Goal: Complete application form

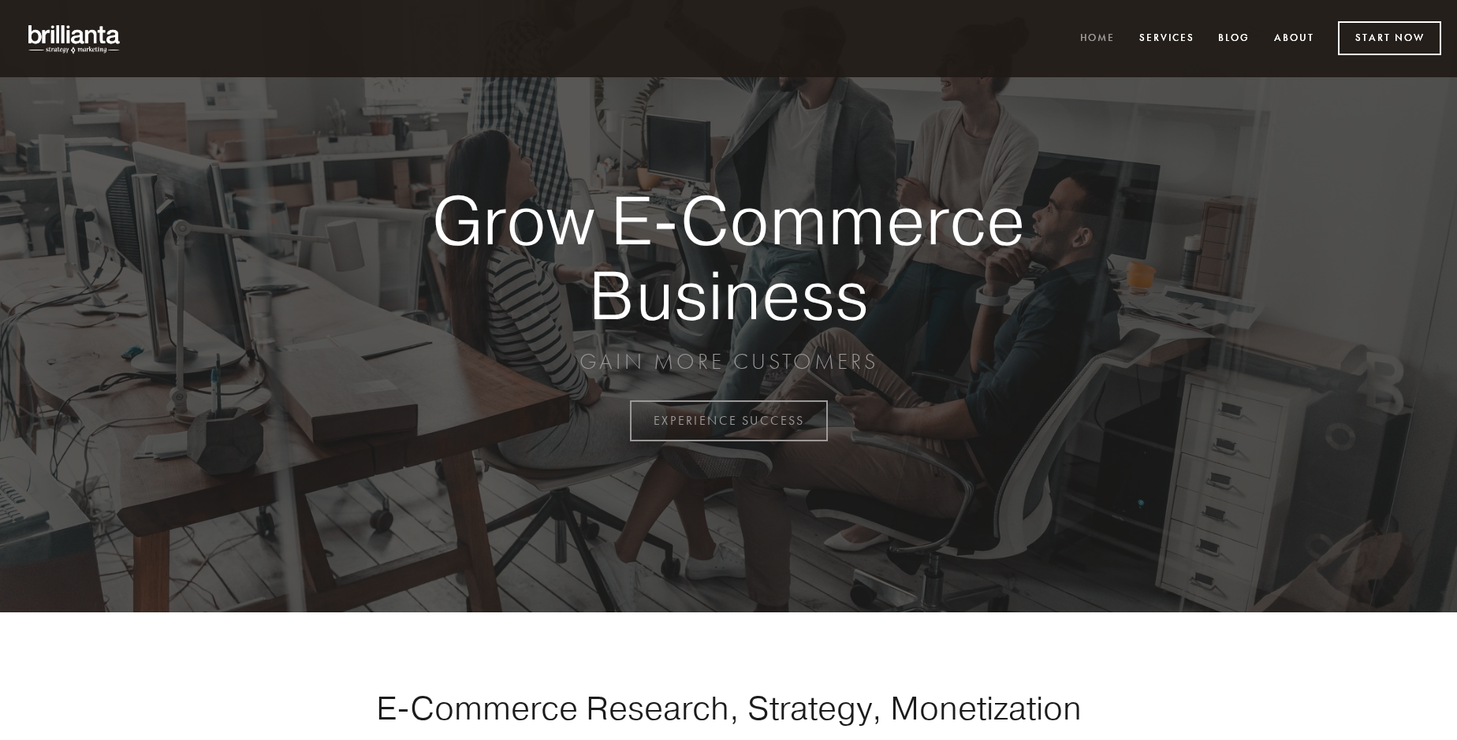
scroll to position [4134, 0]
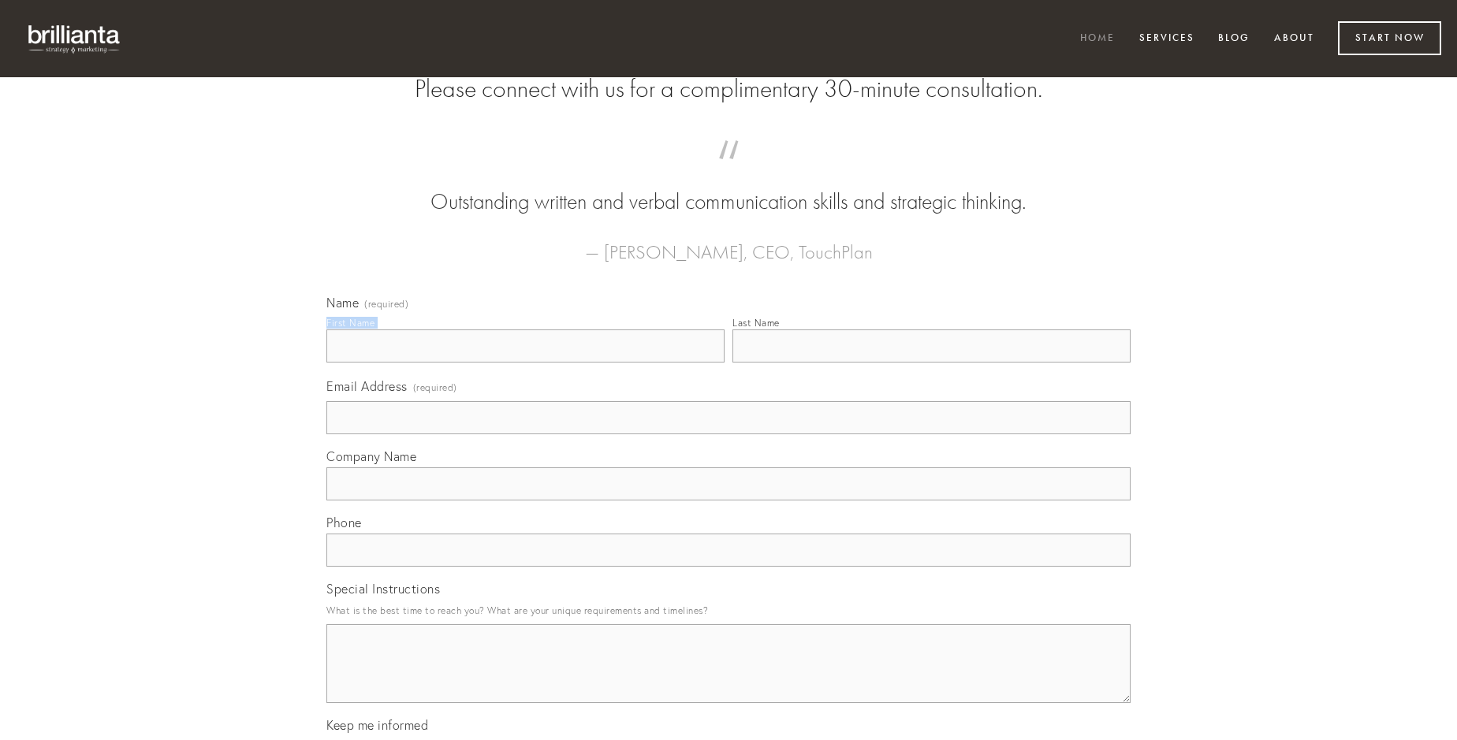
type input "[PERSON_NAME]"
click at [931, 363] on input "Last Name" at bounding box center [932, 346] width 398 height 33
type input "[PERSON_NAME]"
click at [729, 434] on input "Email Address (required)" at bounding box center [728, 417] width 804 height 33
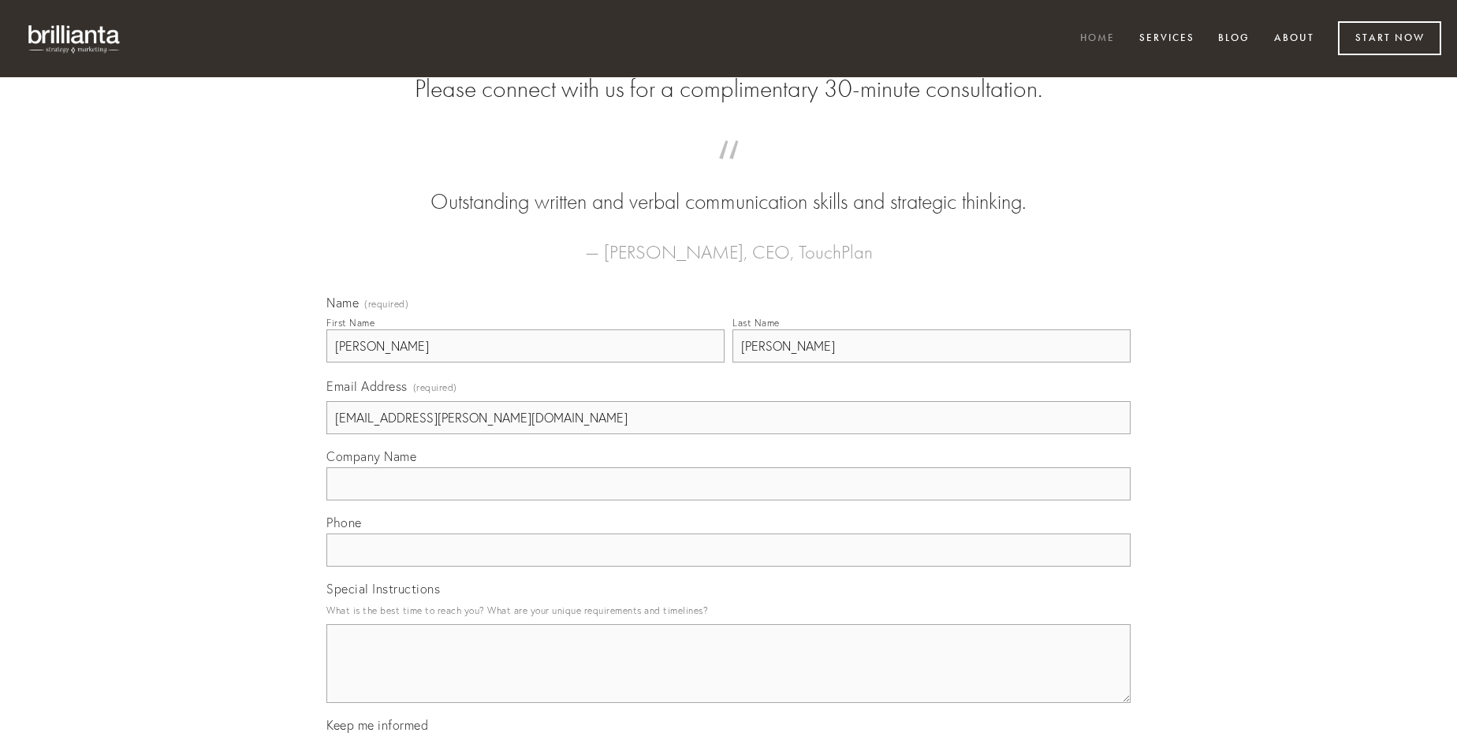
type input "[EMAIL_ADDRESS][PERSON_NAME][DOMAIN_NAME]"
click at [729, 501] on input "Company Name" at bounding box center [728, 484] width 804 height 33
type input "spiculum"
click at [729, 567] on input "text" at bounding box center [728, 550] width 804 height 33
click at [729, 678] on textarea "Special Instructions" at bounding box center [728, 664] width 804 height 79
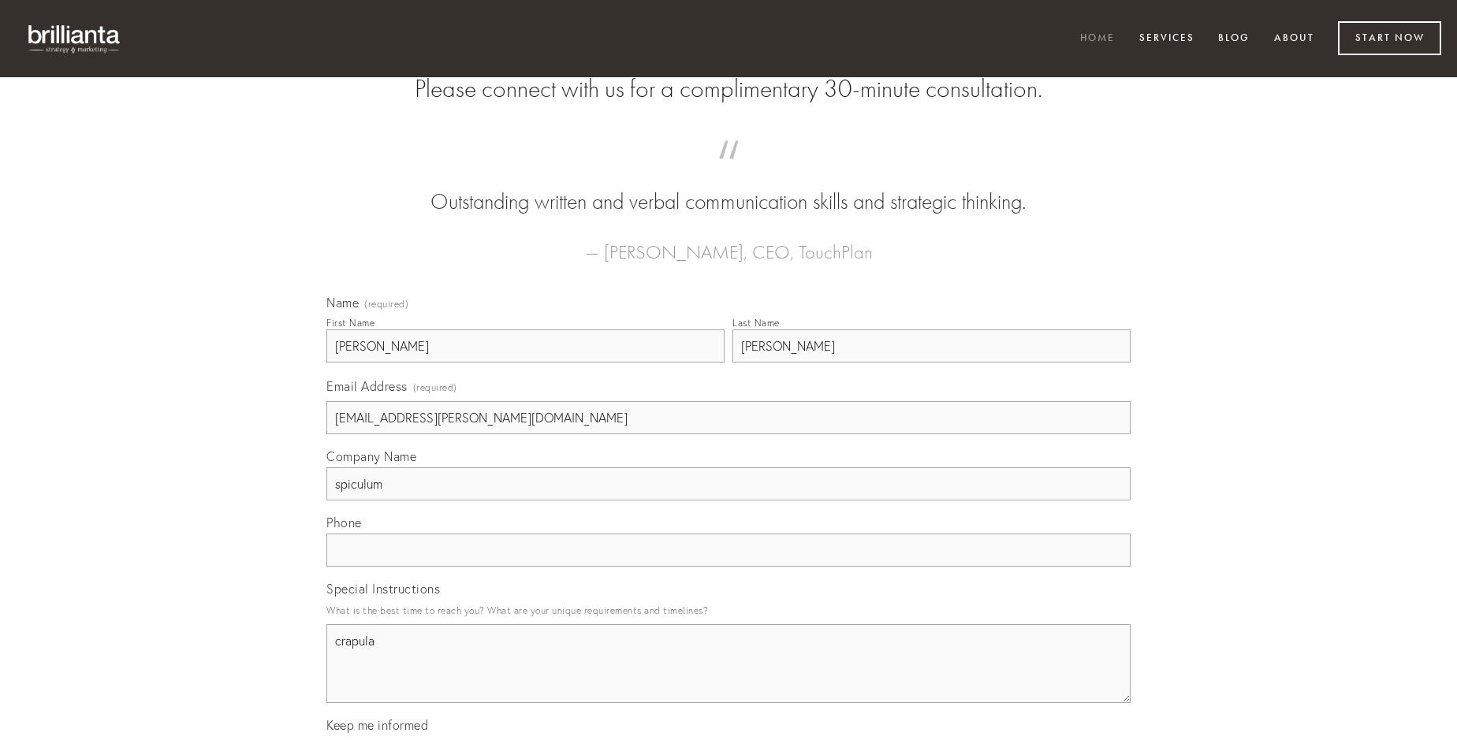
type textarea "crapula"
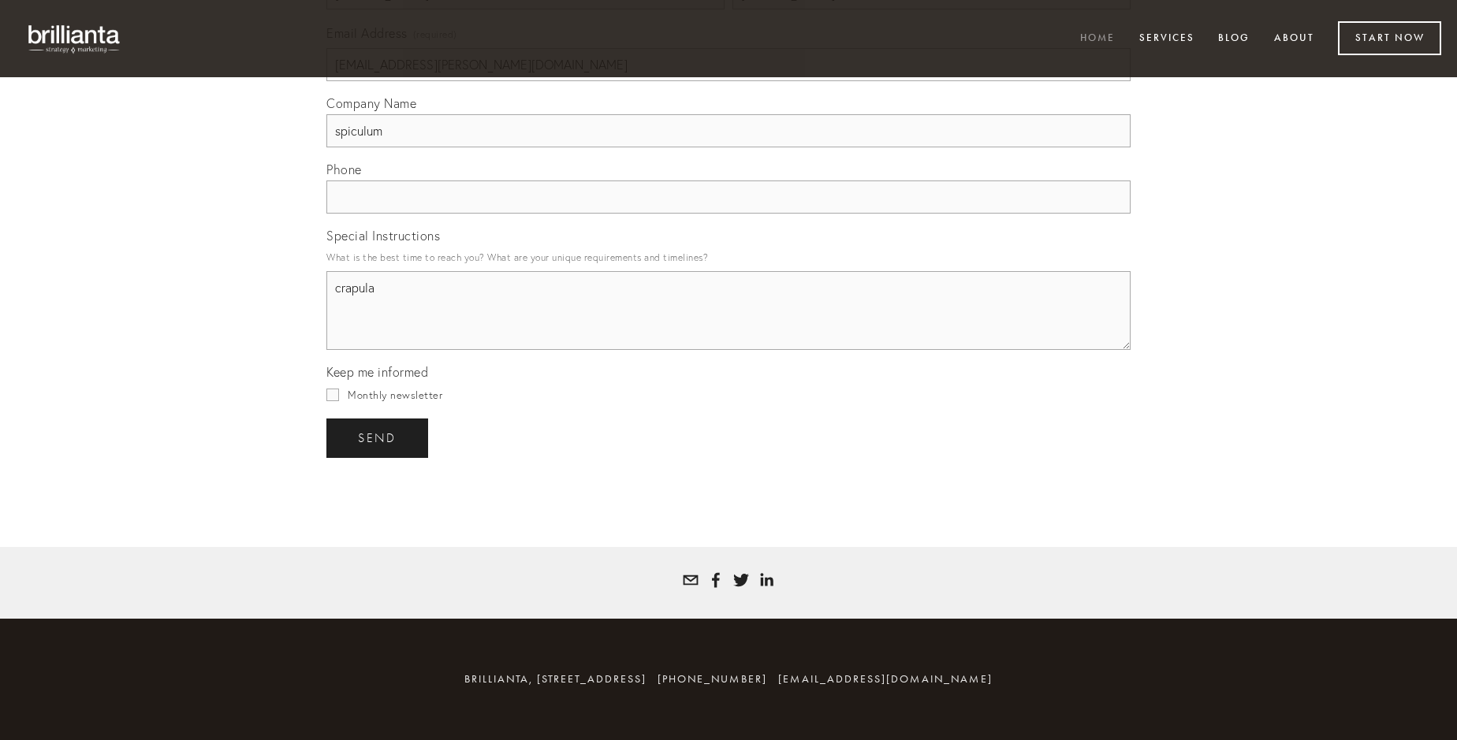
click at [378, 438] on span "send" at bounding box center [377, 438] width 39 height 14
